Goal: Check status: Check status

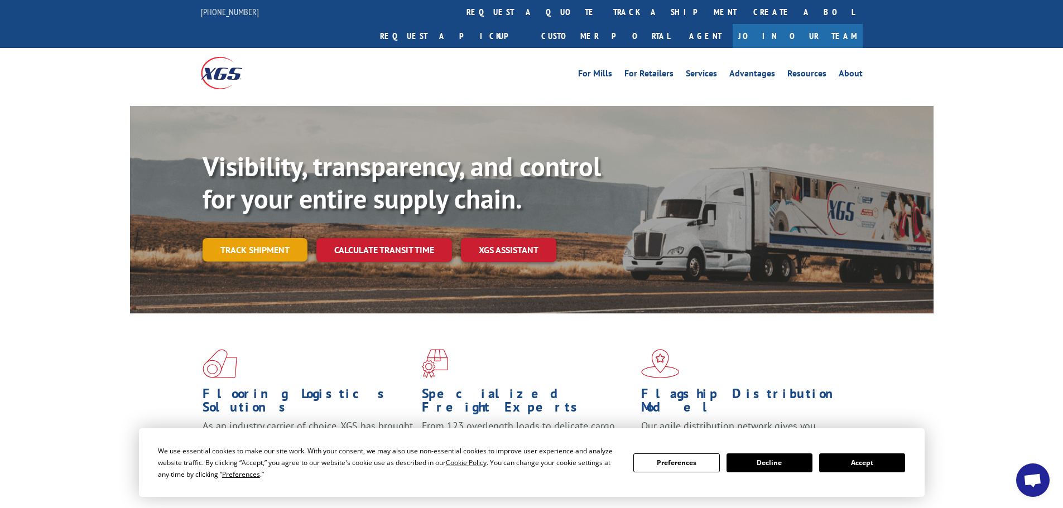
click at [290, 238] on link "Track shipment" at bounding box center [254, 249] width 105 height 23
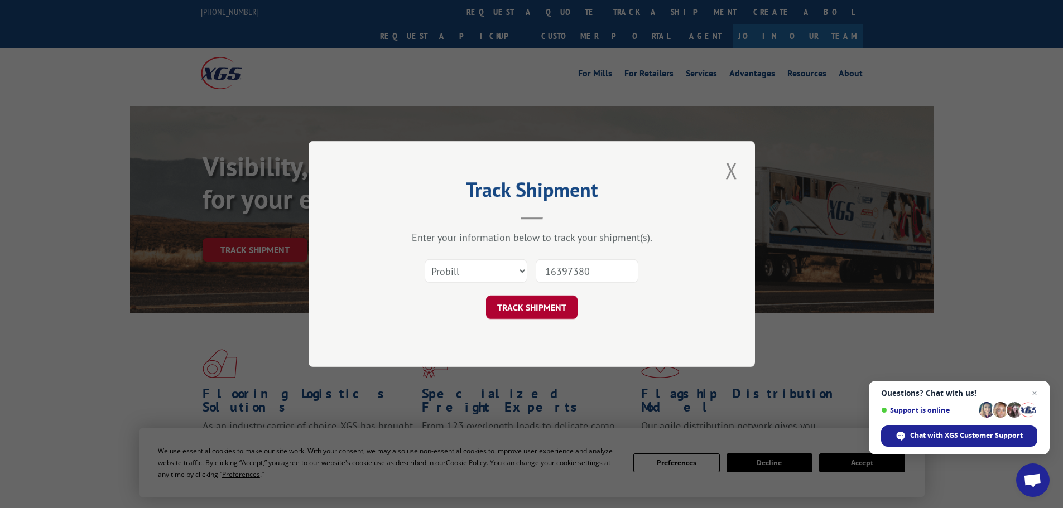
type input "16397380"
click at [549, 314] on button "TRACK SHIPMENT" at bounding box center [531, 307] width 91 height 23
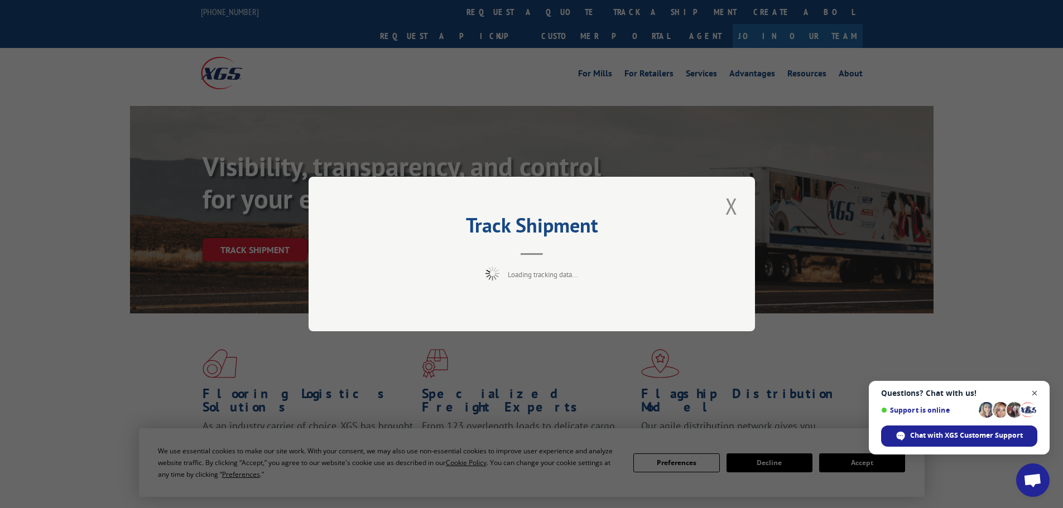
click at [1038, 397] on span "Open chat" at bounding box center [1034, 394] width 14 height 14
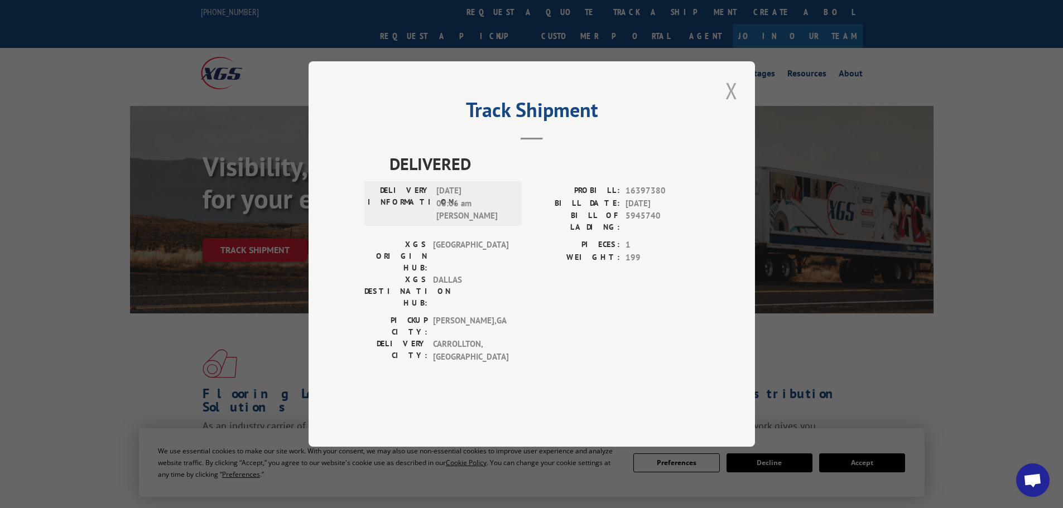
drag, startPoint x: 720, startPoint y: 127, endPoint x: 726, endPoint y: 126, distance: 5.7
click at [720, 127] on div "Track Shipment DELIVERED DELIVERY INFORMATION: [DATE] 08:06 am [PERSON_NAME]: 1…" at bounding box center [531, 253] width 446 height 385
click at [732, 106] on button "Close modal" at bounding box center [731, 90] width 19 height 31
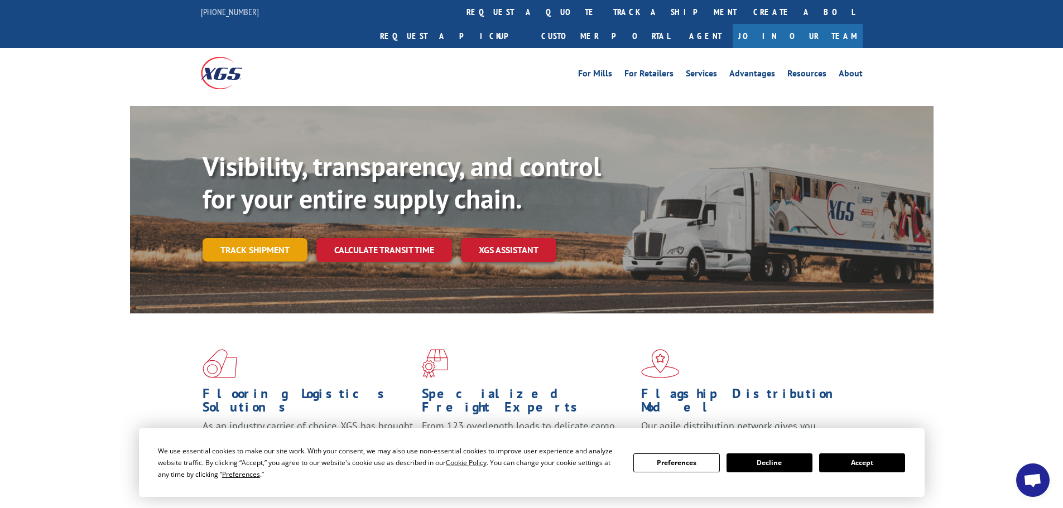
click at [292, 238] on link "Track shipment" at bounding box center [254, 249] width 105 height 23
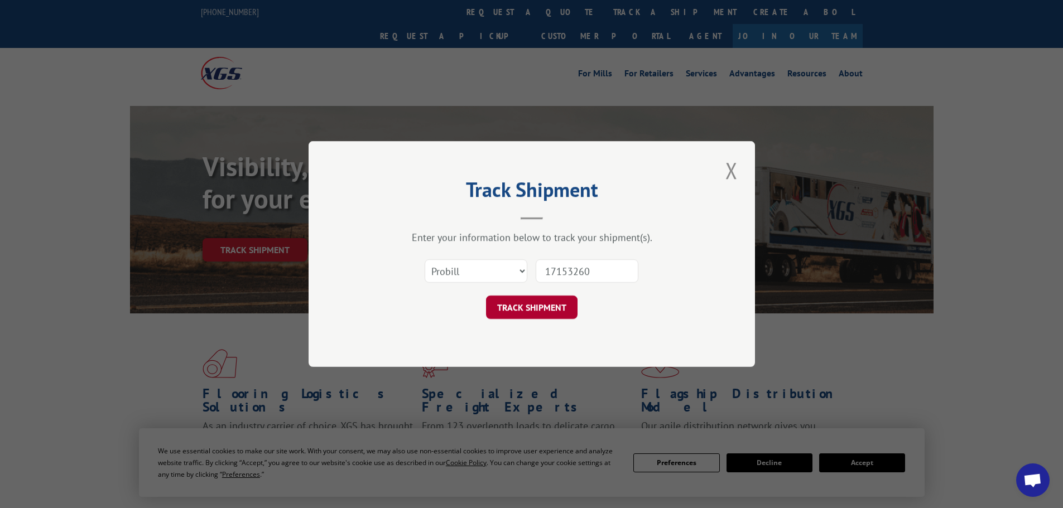
type input "17153260"
click at [556, 301] on button "TRACK SHIPMENT" at bounding box center [531, 307] width 91 height 23
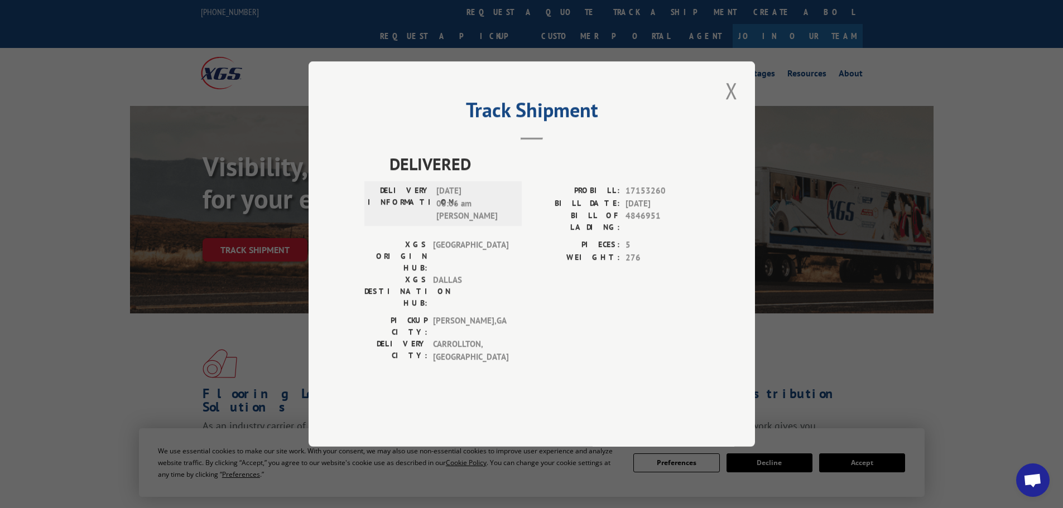
click at [862, 329] on div "Track Shipment DELIVERED DELIVERY INFORMATION: [DATE] 08:06 am [PERSON_NAME]: 1…" at bounding box center [531, 254] width 1063 height 508
click at [747, 131] on div "Track Shipment DELIVERED DELIVERY INFORMATION: [DATE] 08:06 am [PERSON_NAME]: 1…" at bounding box center [531, 253] width 446 height 385
click at [741, 129] on div "Track Shipment DELIVERED DELIVERY INFORMATION: [DATE] 08:06 am [PERSON_NAME]: 1…" at bounding box center [531, 253] width 446 height 385
drag, startPoint x: 735, startPoint y: 128, endPoint x: 728, endPoint y: 126, distance: 6.9
click at [734, 106] on button "Close modal" at bounding box center [731, 90] width 19 height 31
